Goal: Navigation & Orientation: Find specific page/section

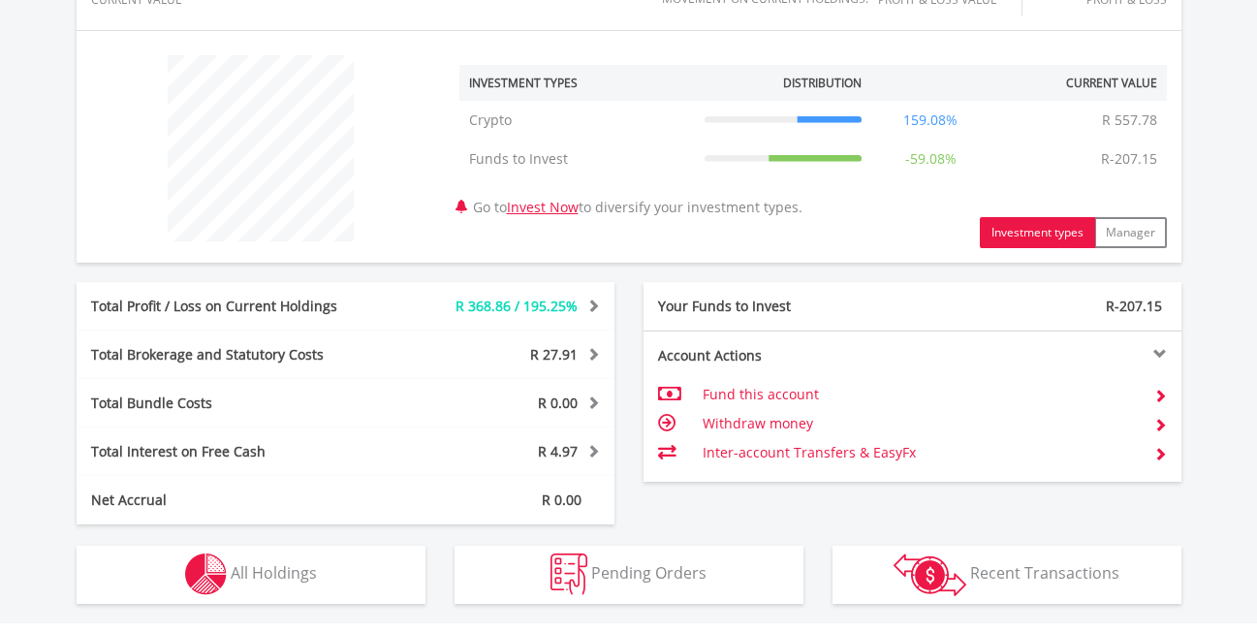
scroll to position [814, 0]
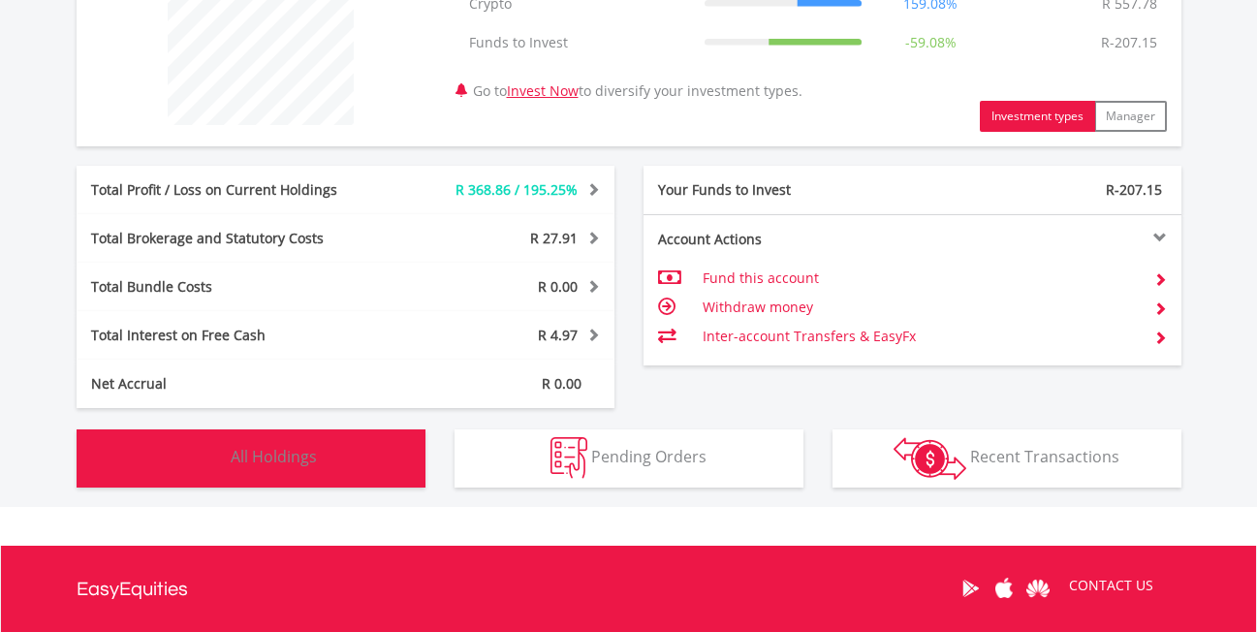
click at [296, 457] on span "All Holdings" at bounding box center [274, 456] width 86 height 21
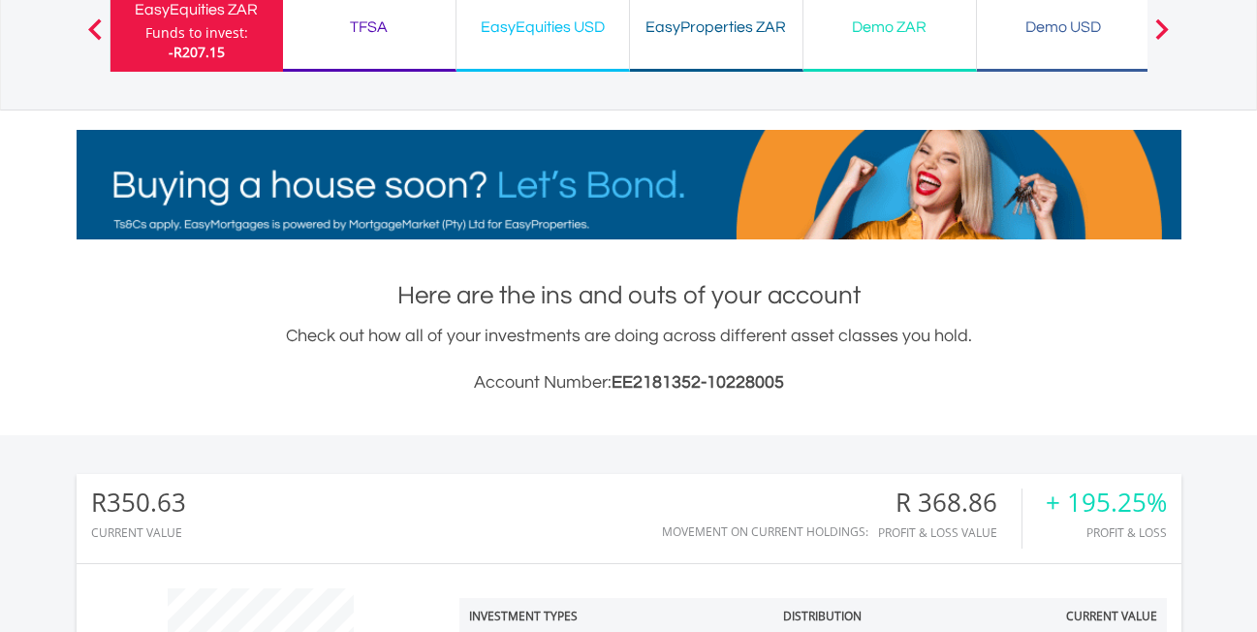
scroll to position [0, 0]
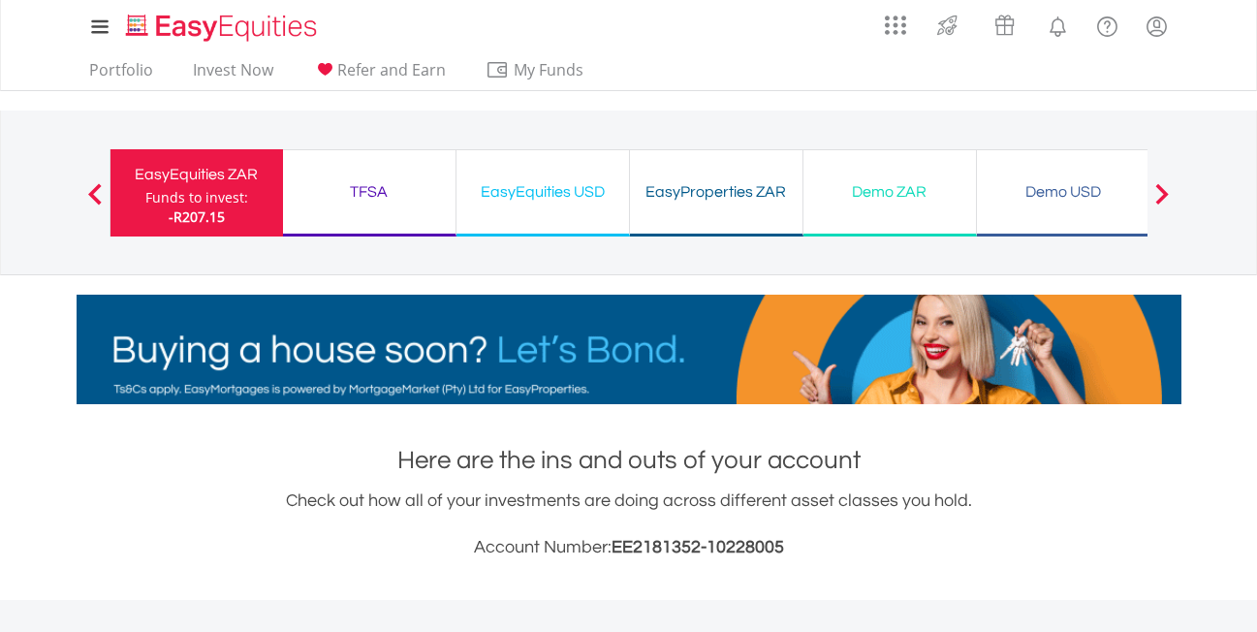
click at [703, 191] on div "EasyProperties ZAR" at bounding box center [716, 191] width 149 height 27
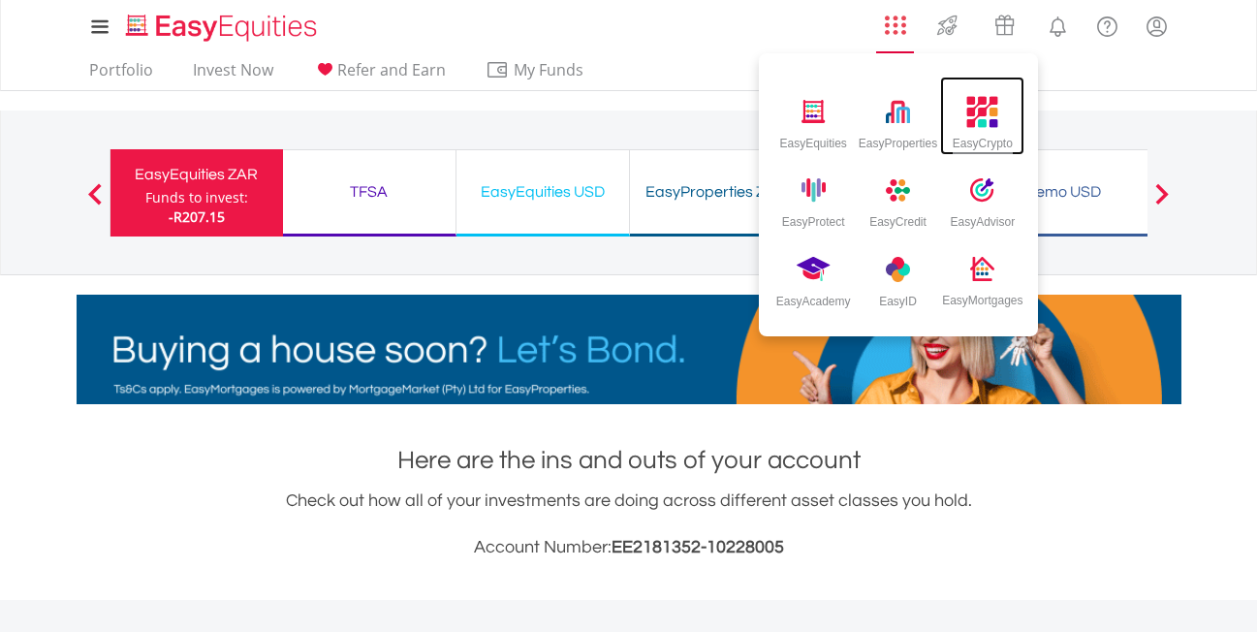
click at [980, 121] on img at bounding box center [984, 112] width 32 height 32
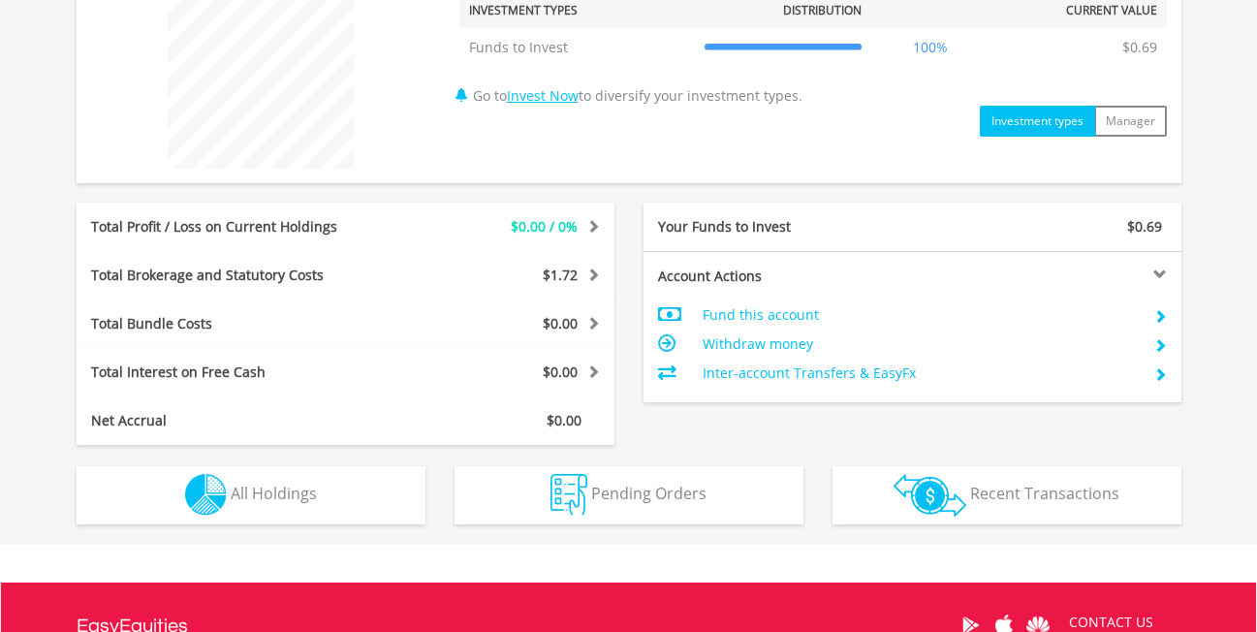
scroll to position [814, 0]
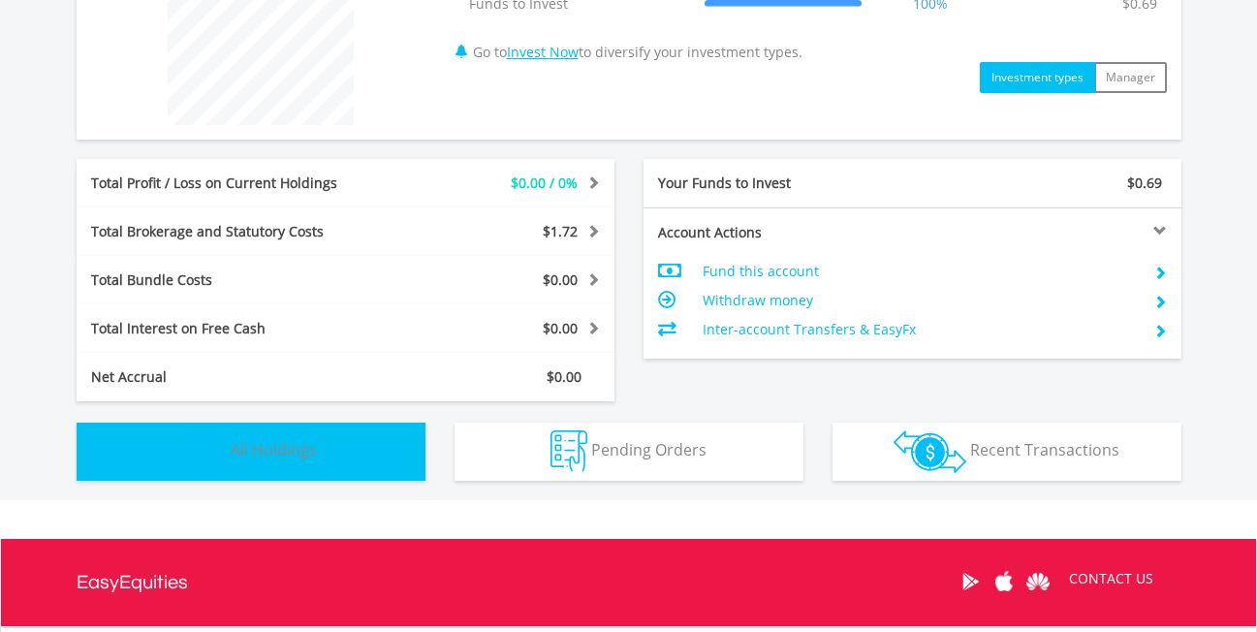
click at [273, 458] on span "All Holdings" at bounding box center [274, 449] width 86 height 21
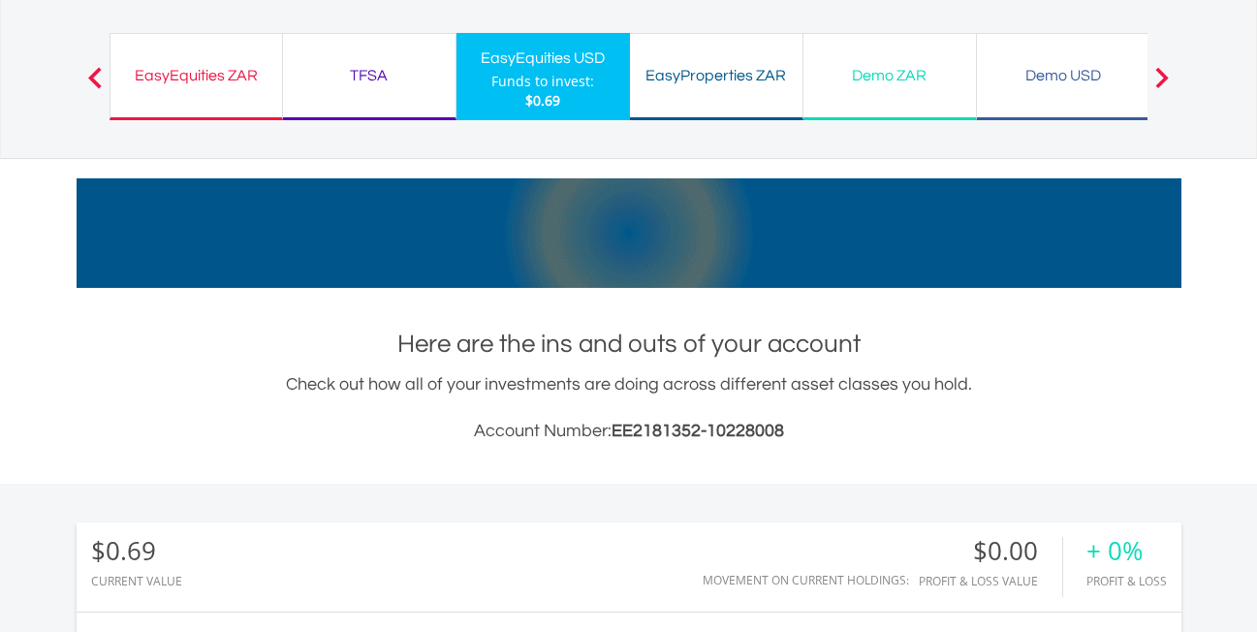
scroll to position [0, 0]
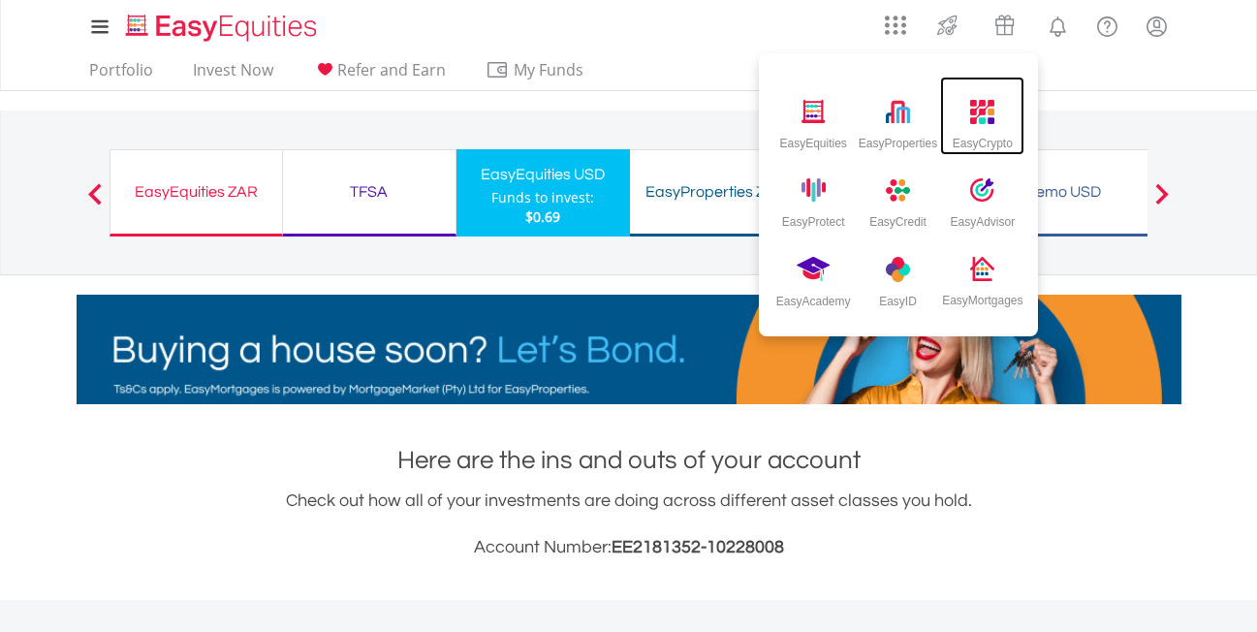
click at [993, 114] on img at bounding box center [982, 112] width 24 height 24
